Goal: Navigation & Orientation: Find specific page/section

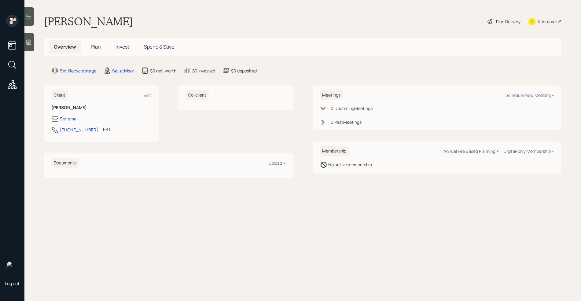
click at [435, 21] on div "Kustomer" at bounding box center [547, 21] width 19 height 6
